Goal: Information Seeking & Learning: Learn about a topic

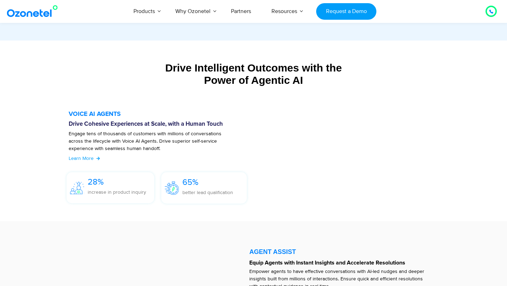
scroll to position [728, 0]
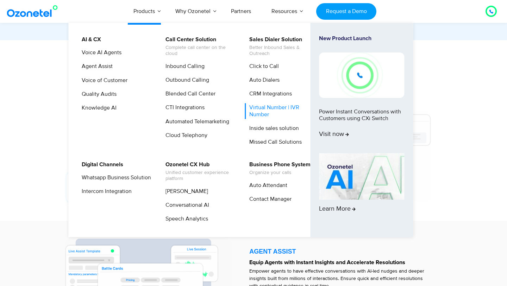
click at [264, 109] on link "Virtual Number | IVR Number" at bounding box center [282, 110] width 75 height 15
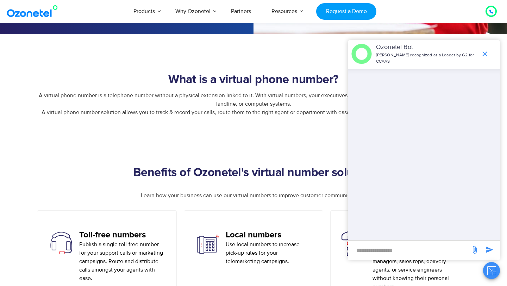
scroll to position [249, 0]
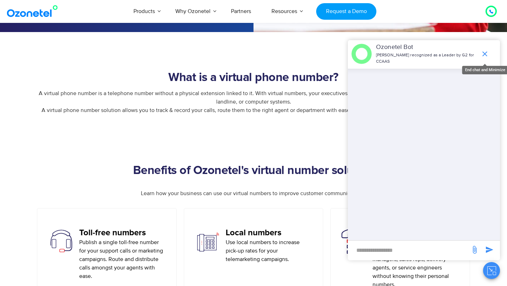
click at [486, 54] on icon "end chat or minimize" at bounding box center [484, 54] width 8 height 8
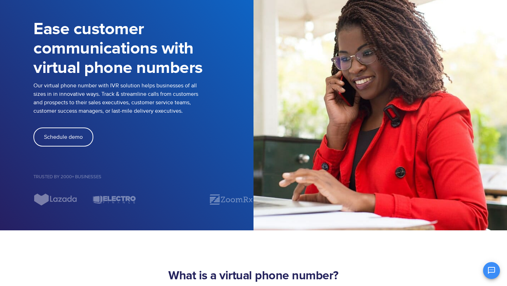
scroll to position [0, 0]
